Goal: Find specific page/section: Find specific page/section

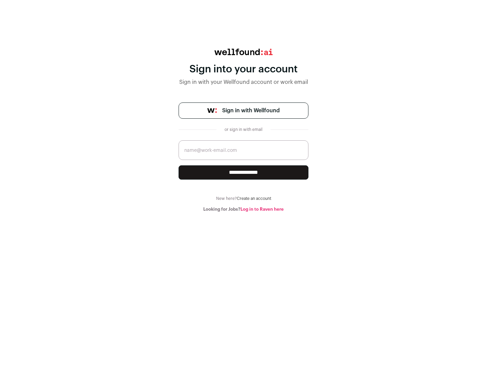
click at [251, 111] on span "Sign in with Wellfound" at bounding box center [250, 111] width 57 height 8
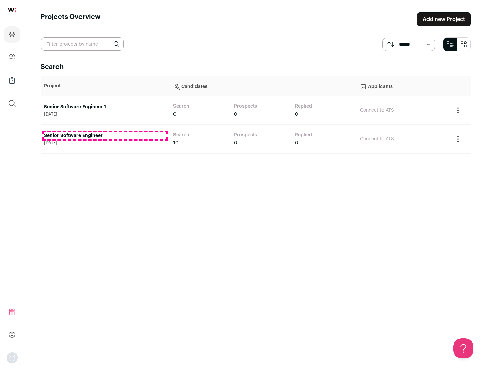
click at [105, 136] on link "Senior Software Engineer" at bounding box center [105, 135] width 122 height 7
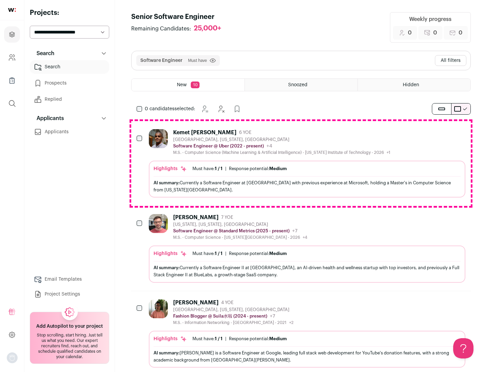
click at [301, 163] on div "Highlights Must have: 1 / 1 How many must haves have been fulfilled? | Response…" at bounding box center [307, 179] width 317 height 37
